Goal: Navigation & Orientation: Go to known website

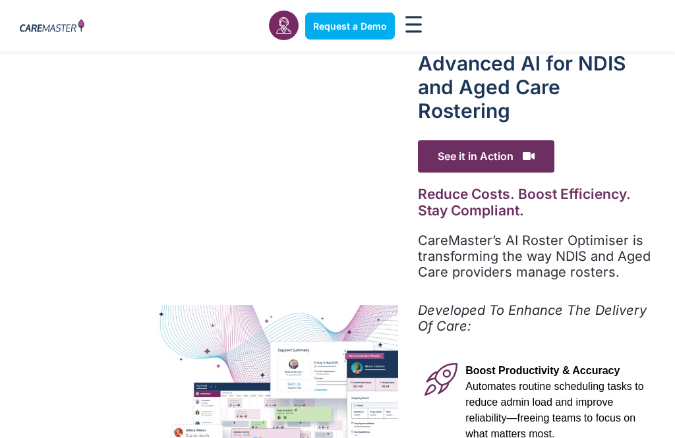
click at [43, 28] on img at bounding box center [52, 26] width 65 height 14
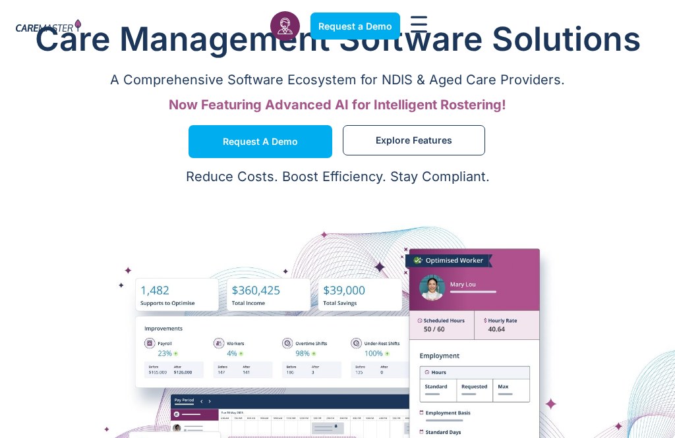
click at [557, 20] on div "Request a Demo Solutions AI Roster Optimiser NDIS Software for Small Providers …" at bounding box center [337, 26] width 656 height 52
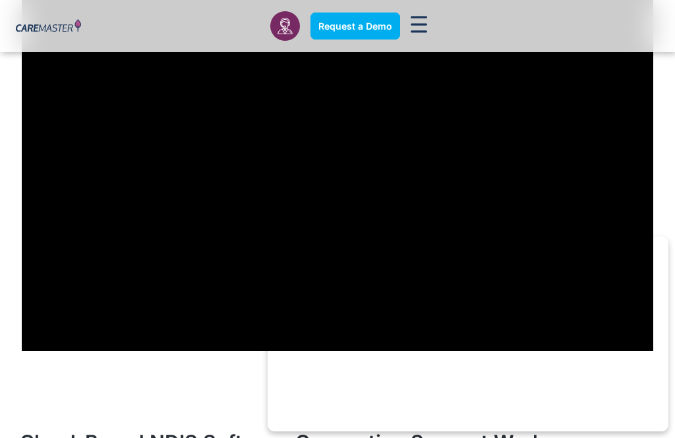
scroll to position [997, 0]
